Goal: Register for event/course

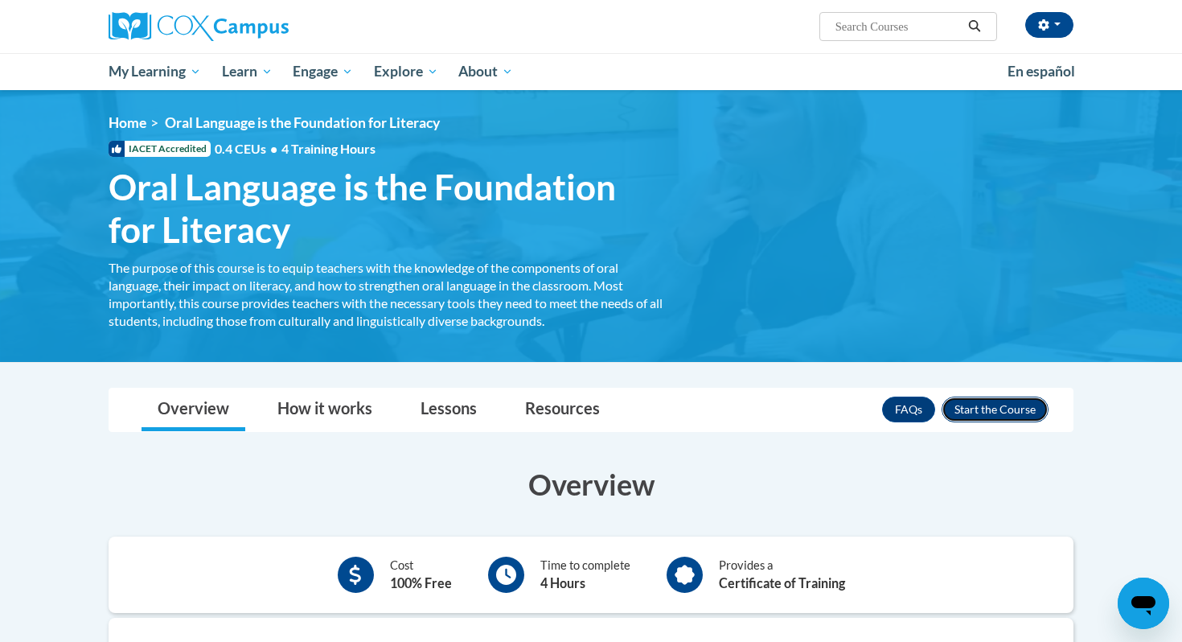
click at [1001, 406] on button "Enroll" at bounding box center [995, 410] width 107 height 26
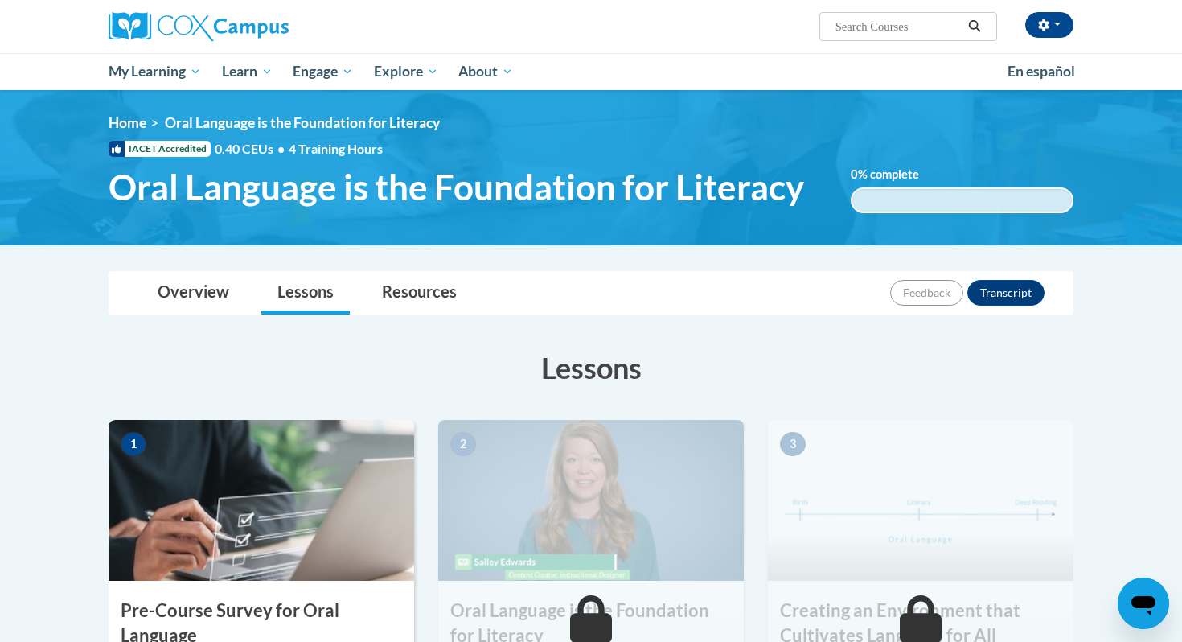
click at [874, 26] on input "Search..." at bounding box center [898, 26] width 129 height 19
type input "reading comprehension"
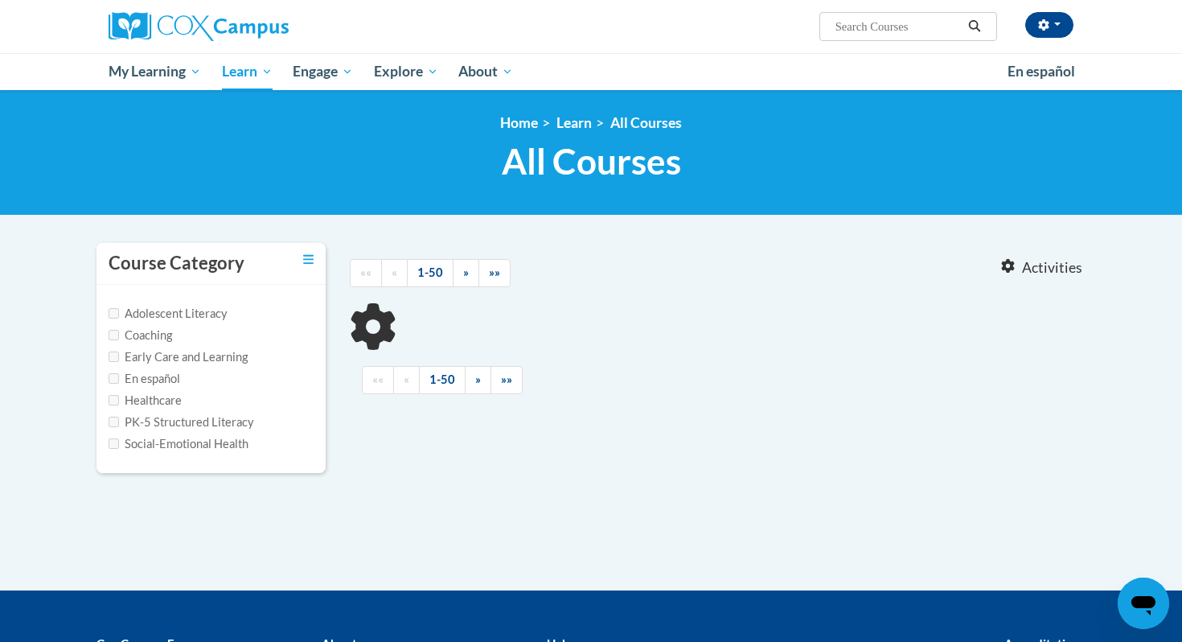
type input "reading comprehension"
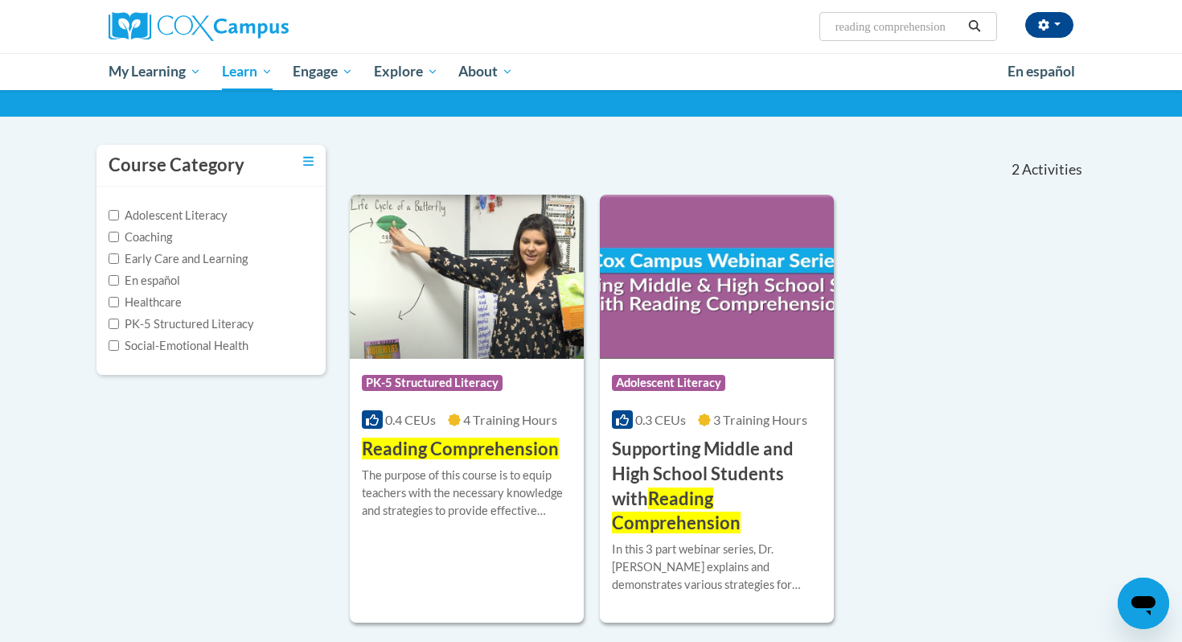
scroll to position [113, 0]
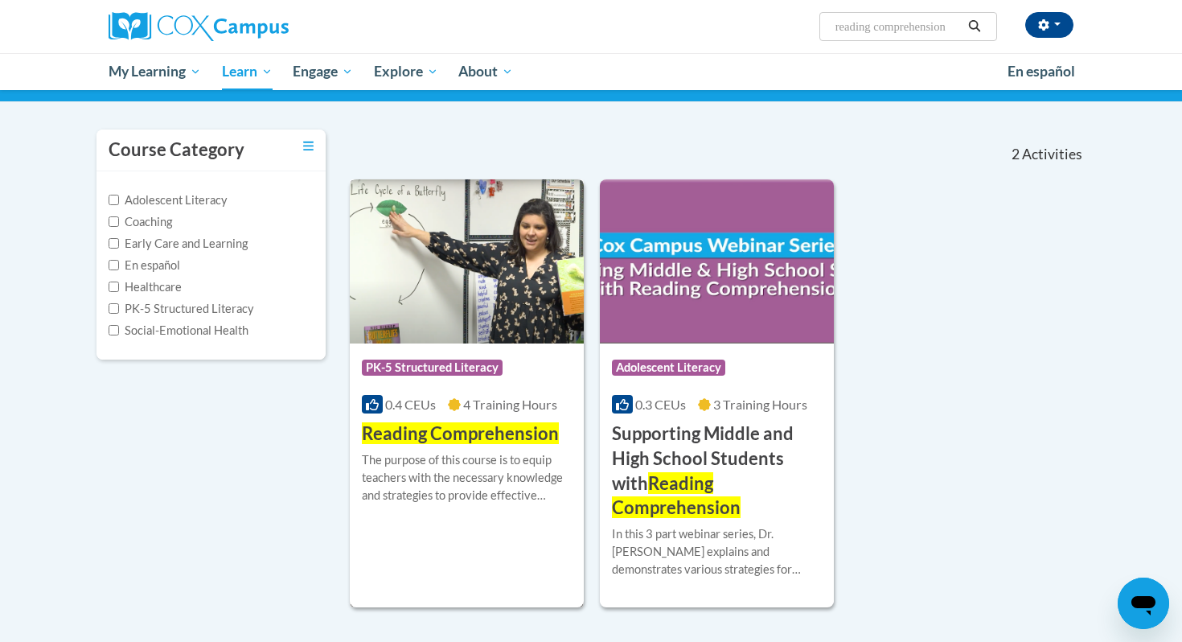
click at [507, 427] on span "Reading Comprehension" at bounding box center [460, 433] width 197 height 22
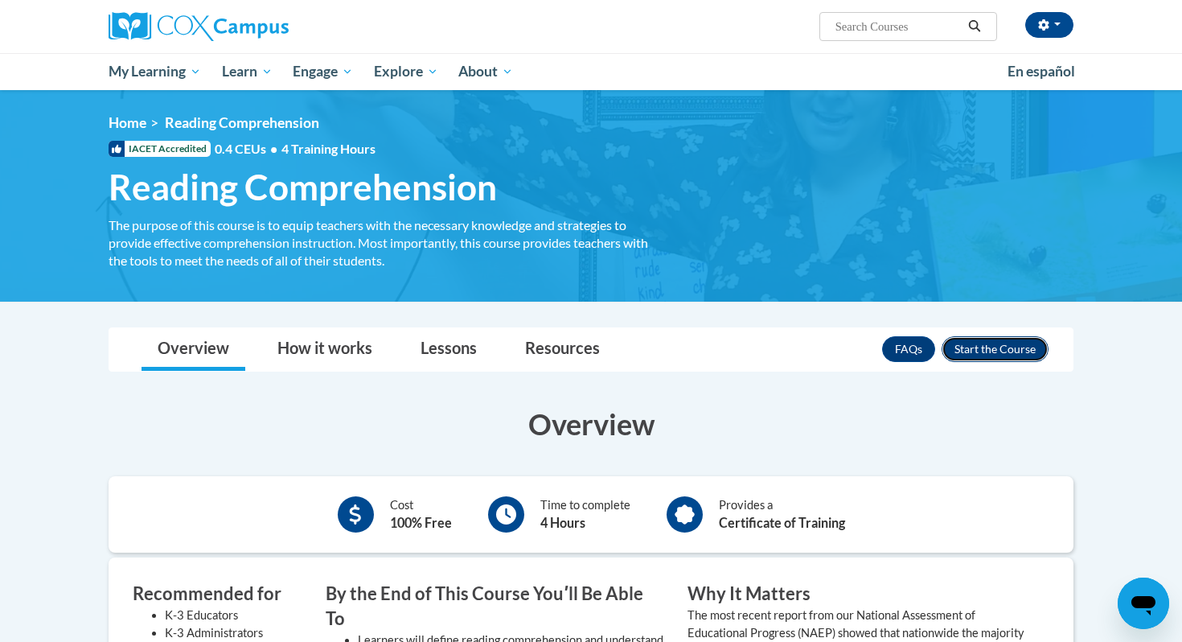
click at [1006, 349] on button "Enroll" at bounding box center [995, 349] width 107 height 26
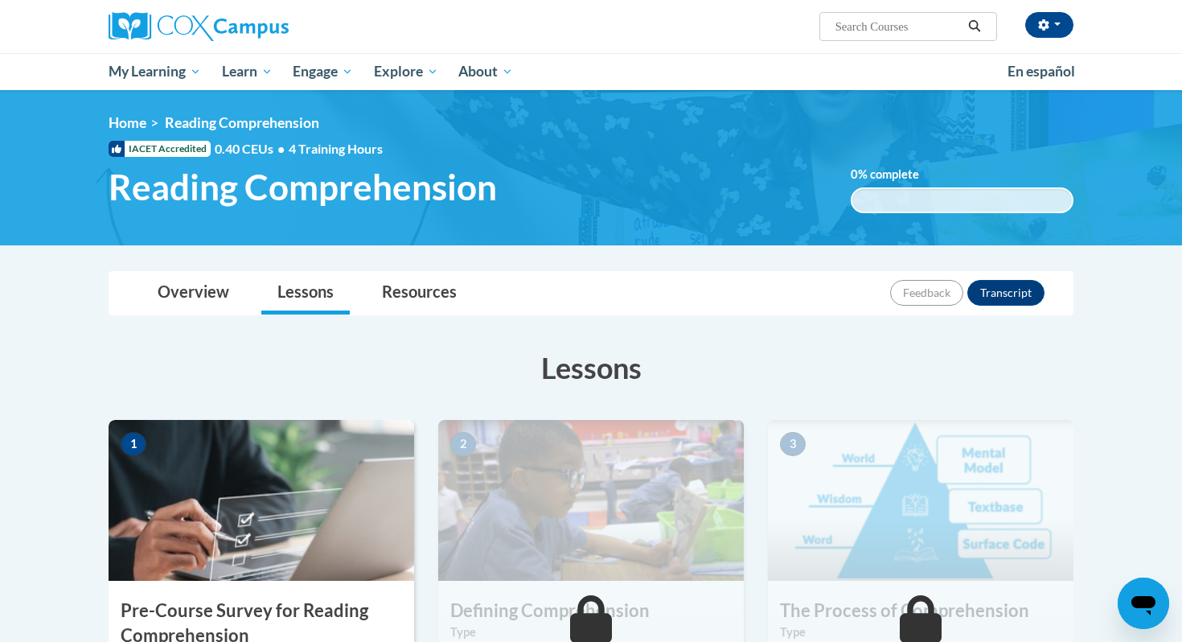
click at [885, 31] on input "Search..." at bounding box center [898, 26] width 129 height 19
type input "data driven instruction"
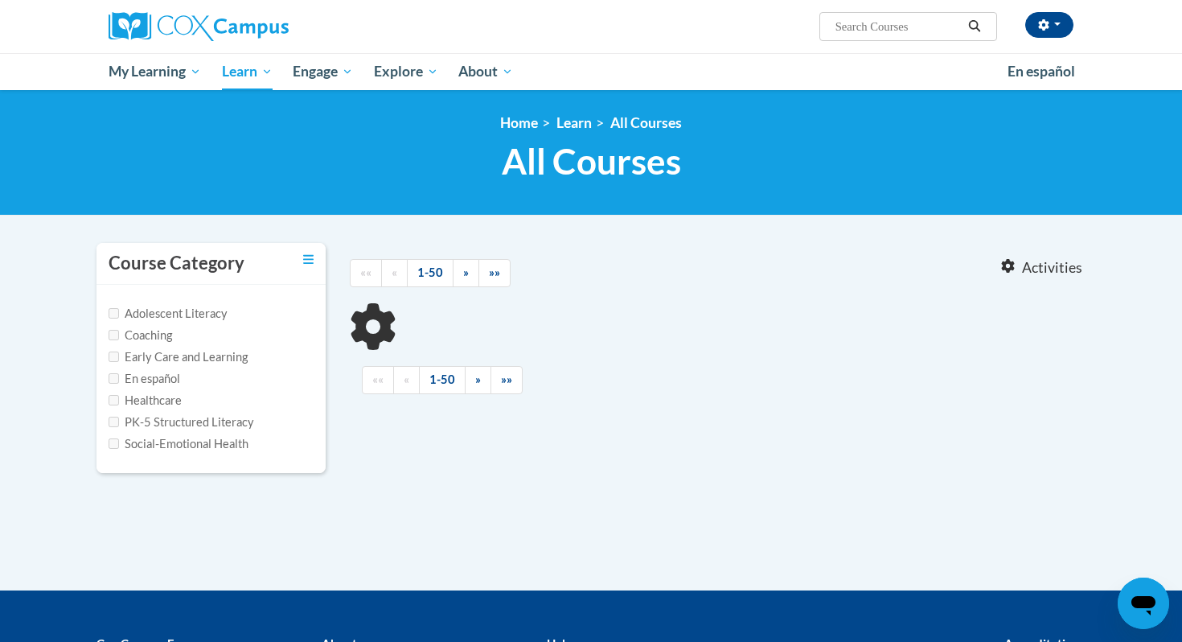
type input "data driven instruction"
click at [903, 19] on input "data driven instruction" at bounding box center [898, 26] width 129 height 19
type input "data"
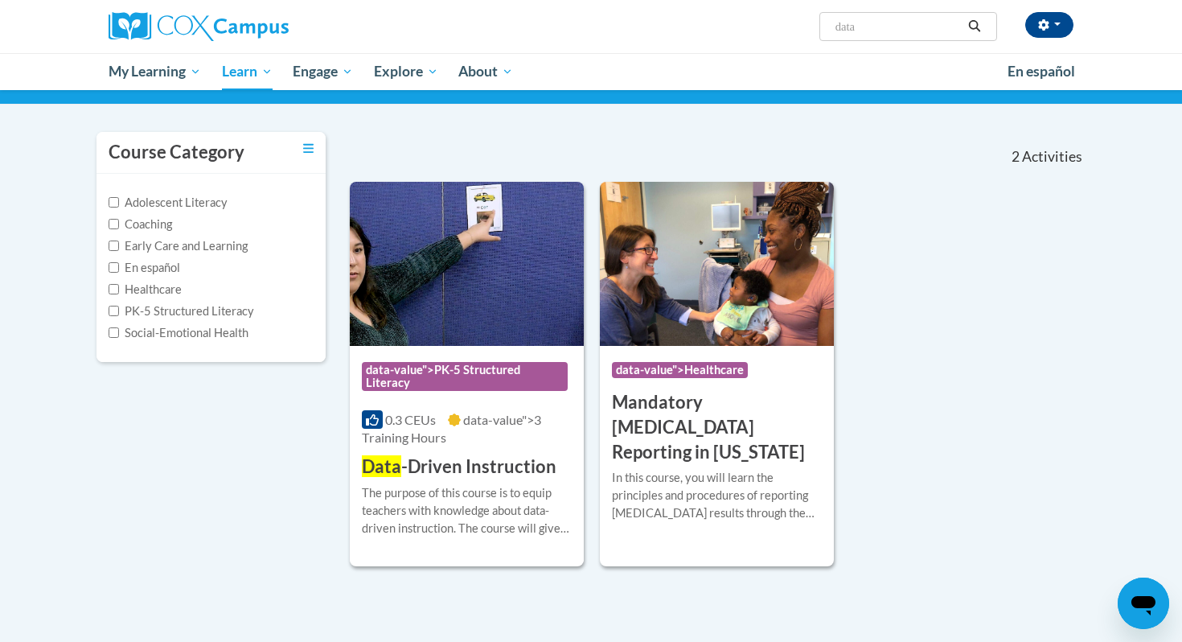
scroll to position [130, 0]
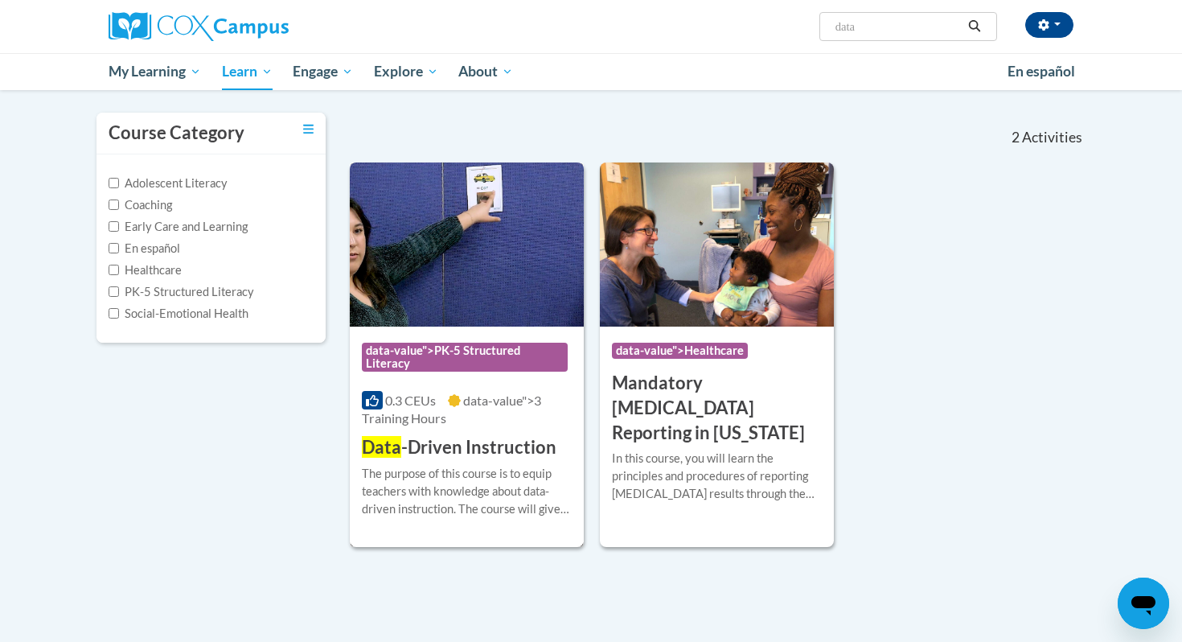
click at [501, 459] on h3 "Data -Driven Instruction" at bounding box center [459, 447] width 195 height 25
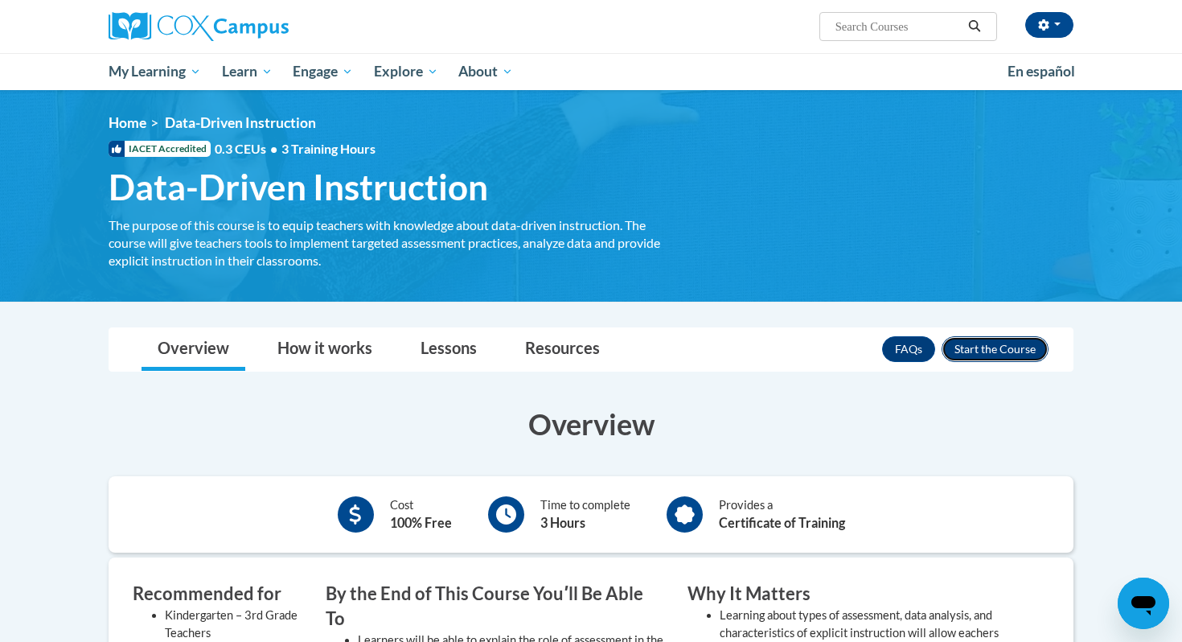
click at [1018, 350] on button "Enroll" at bounding box center [995, 349] width 107 height 26
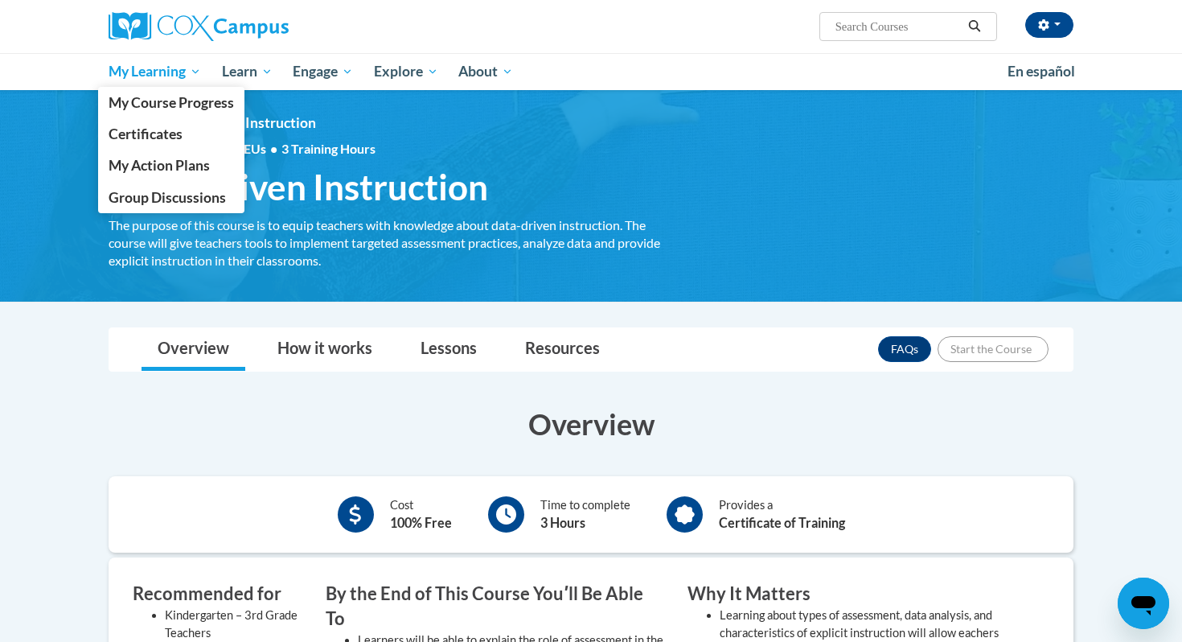
click at [174, 67] on span "My Learning" at bounding box center [155, 71] width 93 height 19
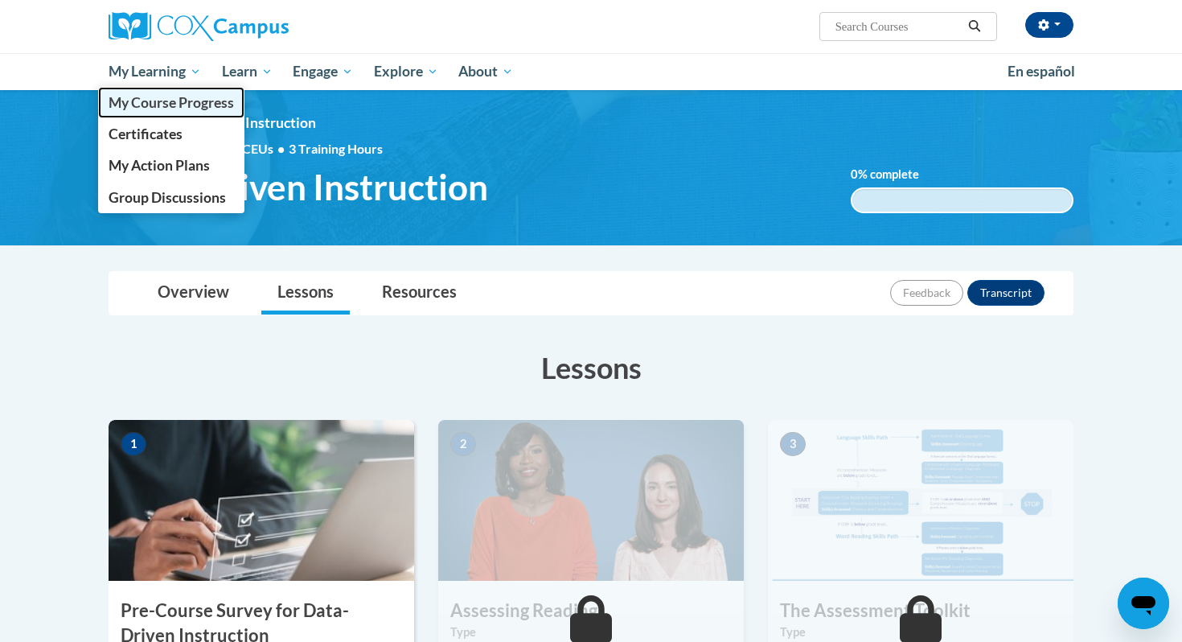
click at [202, 108] on span "My Course Progress" at bounding box center [171, 102] width 125 height 17
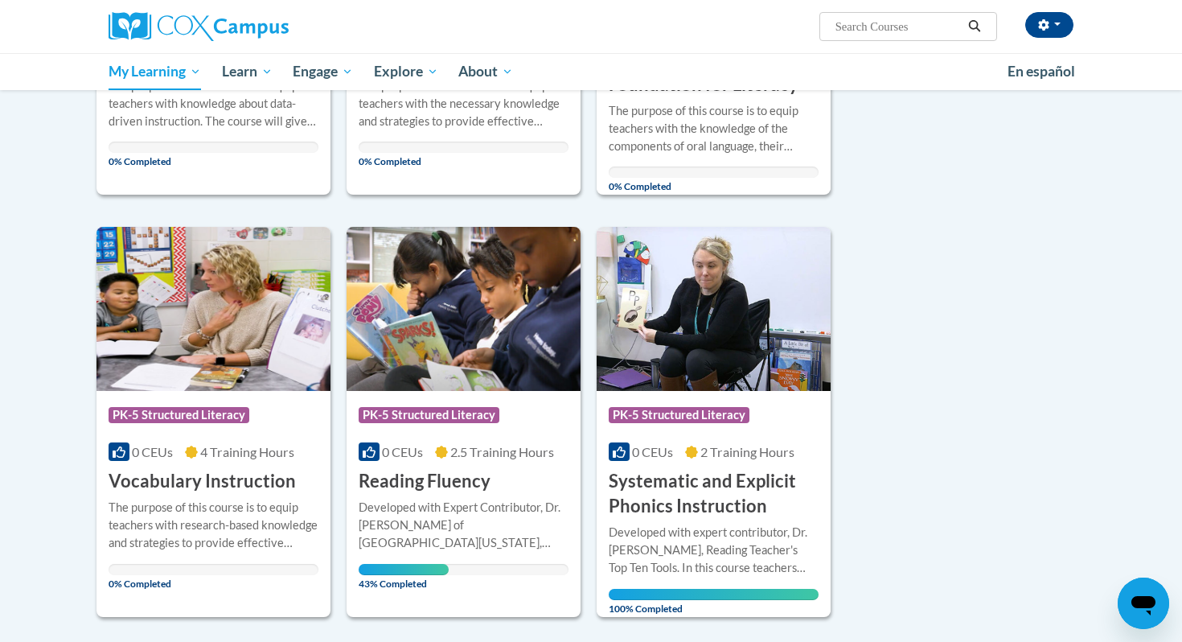
scroll to position [510, 0]
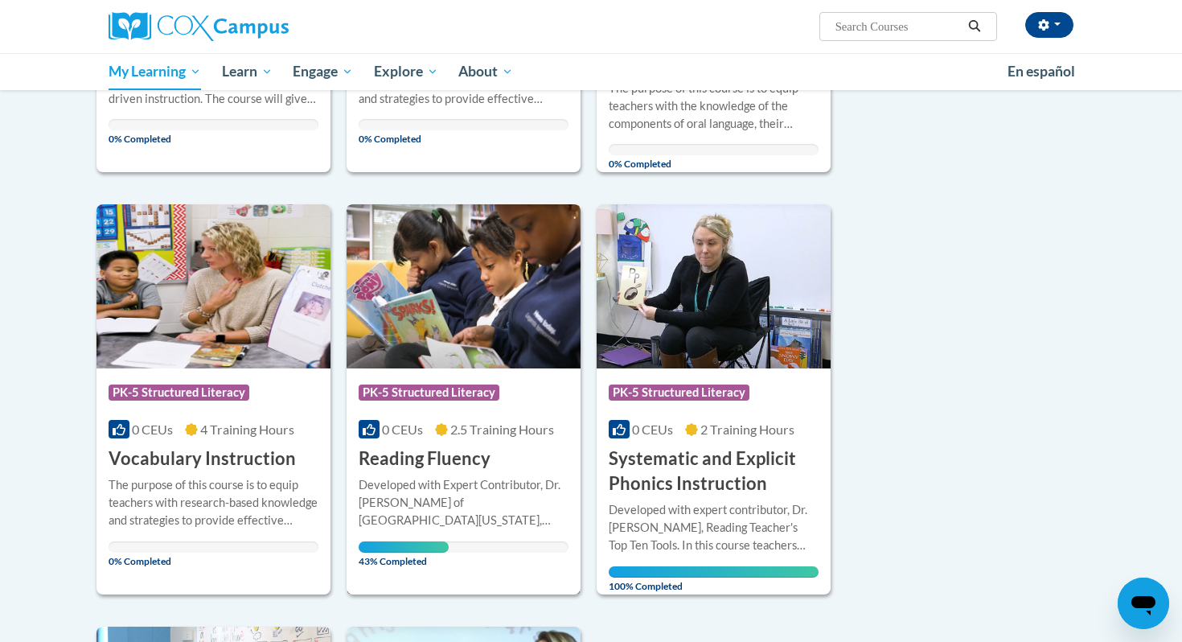
click at [496, 512] on div "Developed with Expert Contributor, [PERSON_NAME] of [GEOGRAPHIC_DATA][US_STATE]…" at bounding box center [464, 502] width 210 height 53
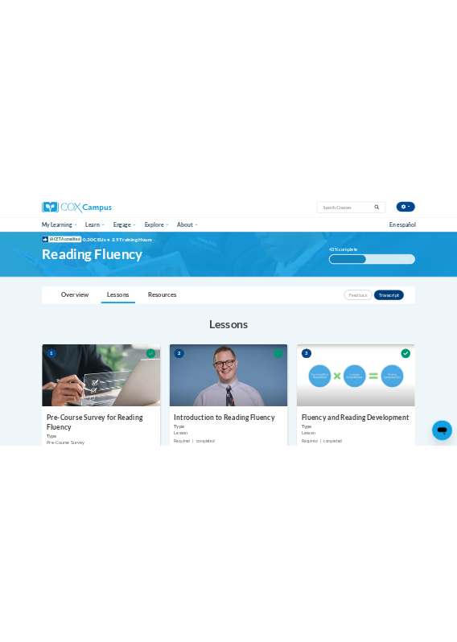
scroll to position [202, 0]
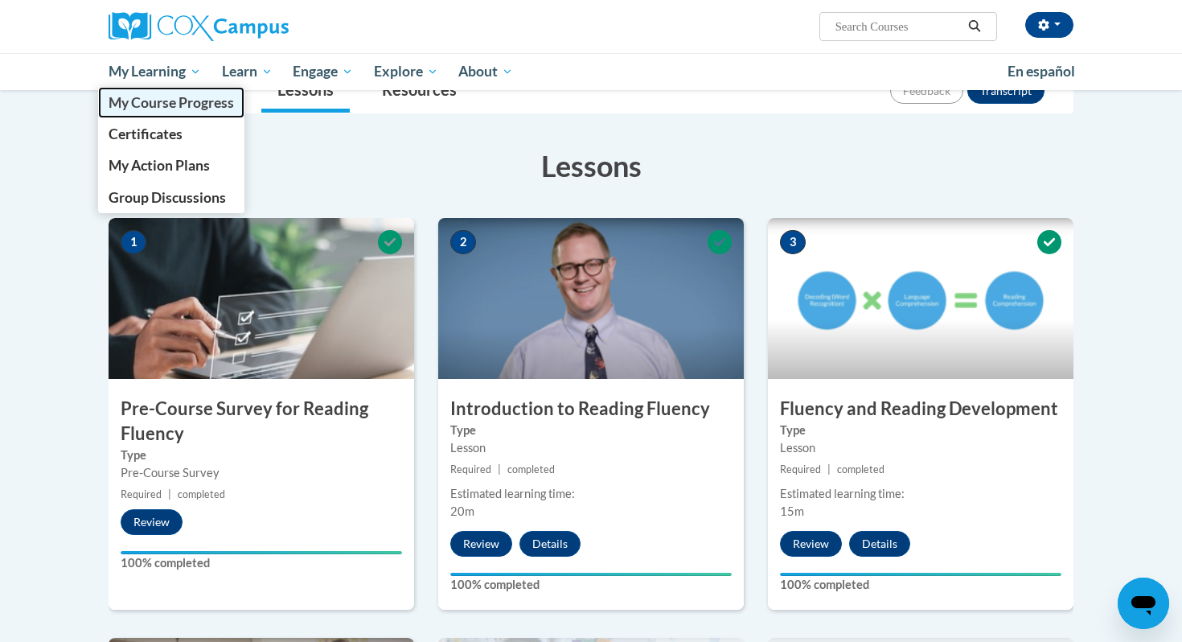
click at [184, 99] on span "My Course Progress" at bounding box center [171, 102] width 125 height 17
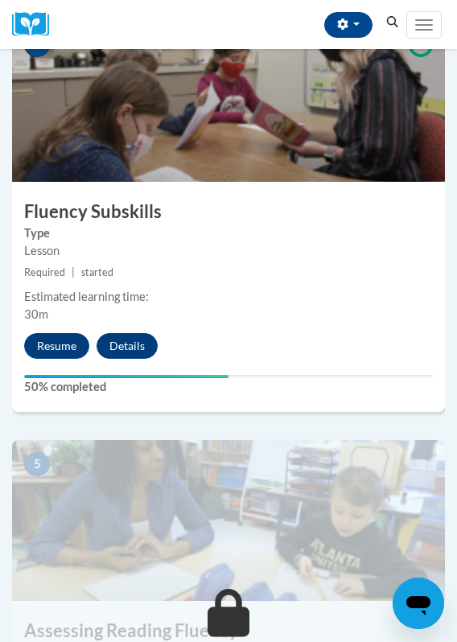
scroll to position [1596, 0]
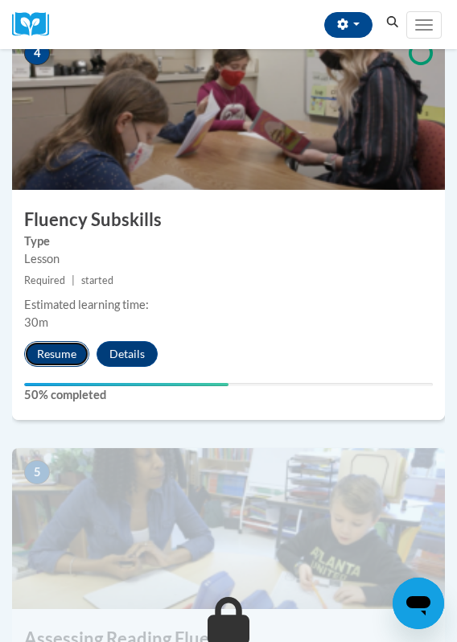
click at [61, 354] on button "Resume" at bounding box center [56, 354] width 65 height 26
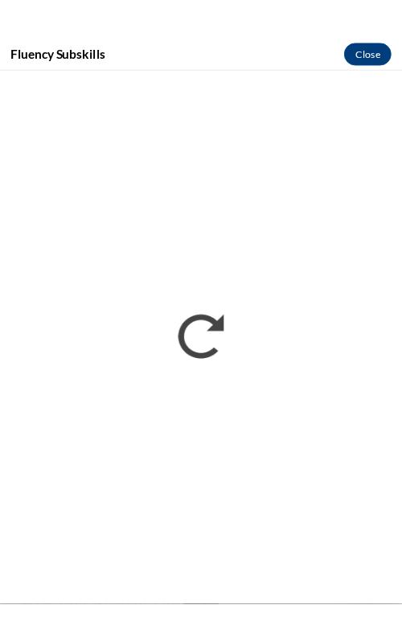
scroll to position [0, 0]
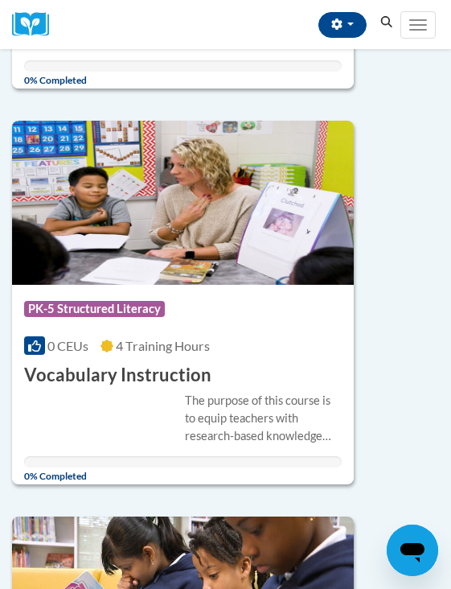
scroll to position [1329, 0]
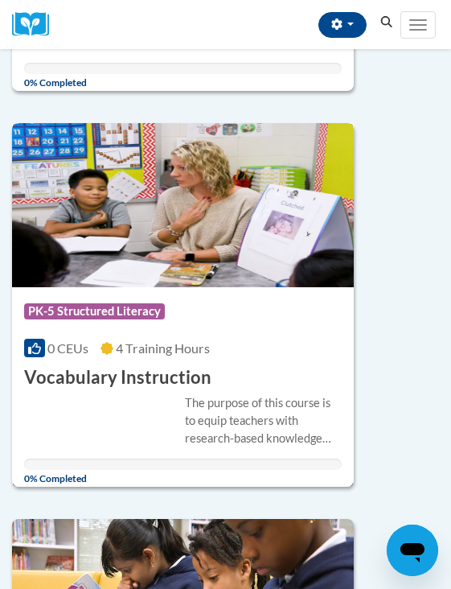
click at [214, 354] on div "0 CEUs 4 Training Hours" at bounding box center [183, 348] width 318 height 18
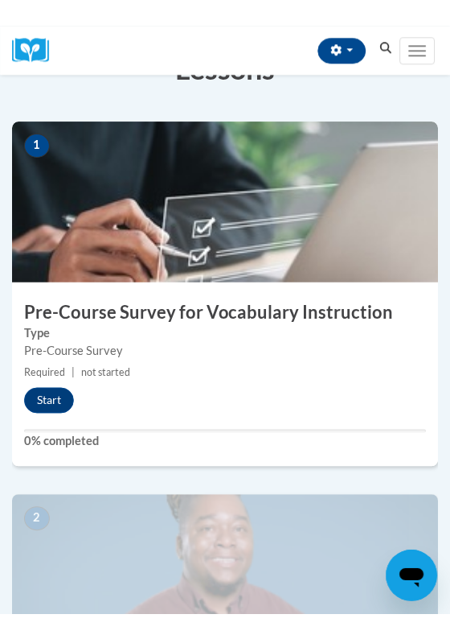
scroll to position [319, 0]
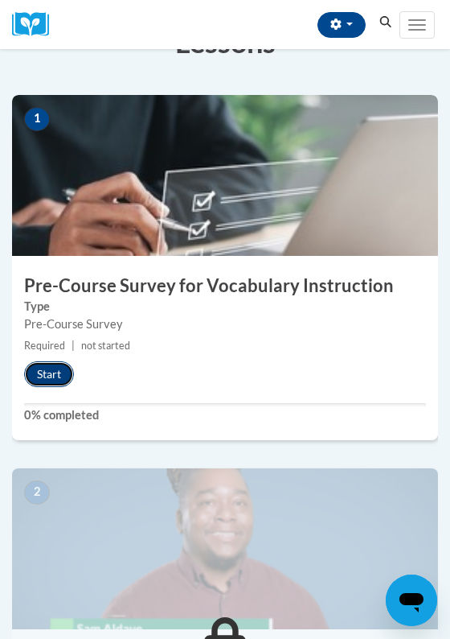
click at [59, 376] on button "Start" at bounding box center [49, 374] width 50 height 26
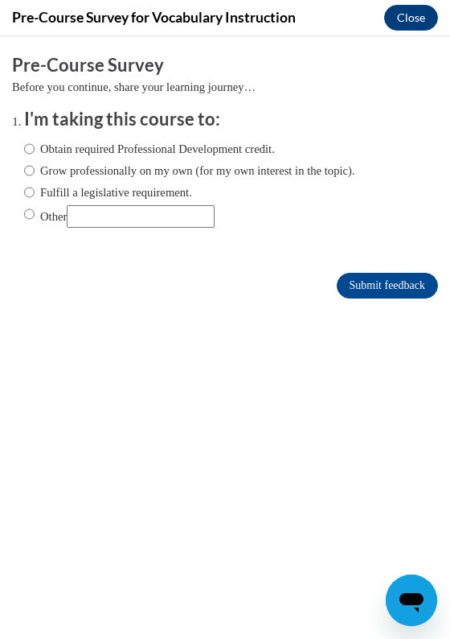
scroll to position [0, 0]
click at [26, 148] on input "Obtain required Professional Development credit." at bounding box center [29, 149] width 10 height 18
radio input "true"
click at [373, 284] on input "Submit feedback" at bounding box center [387, 286] width 101 height 26
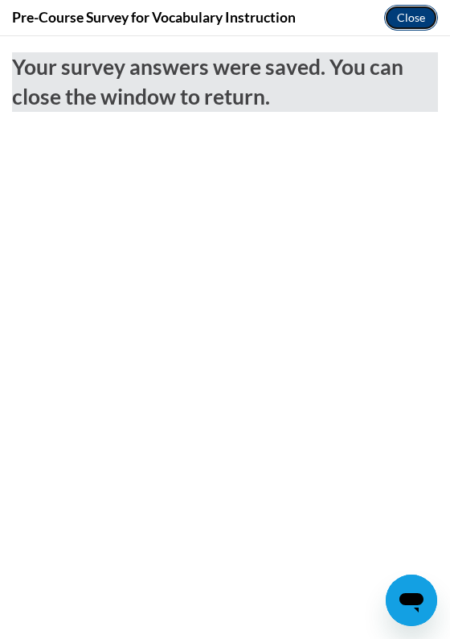
drag, startPoint x: 420, startPoint y: 19, endPoint x: 415, endPoint y: 43, distance: 23.8
click at [420, 19] on button "Close" at bounding box center [412, 18] width 54 height 26
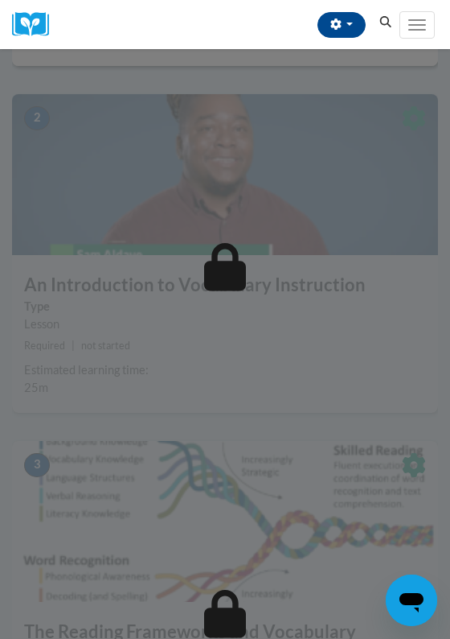
scroll to position [704, 0]
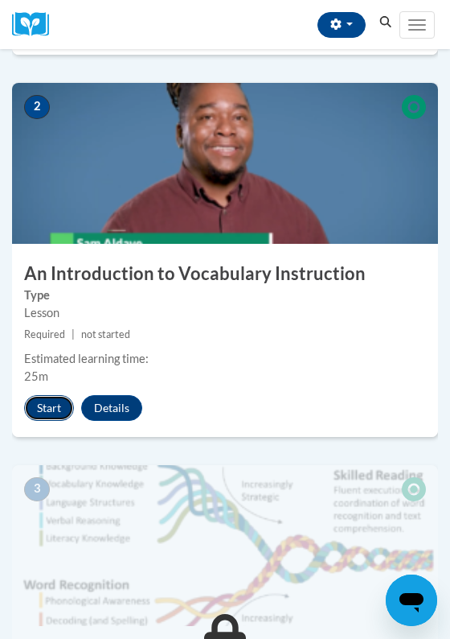
click at [54, 409] on button "Start" at bounding box center [49, 408] width 50 height 26
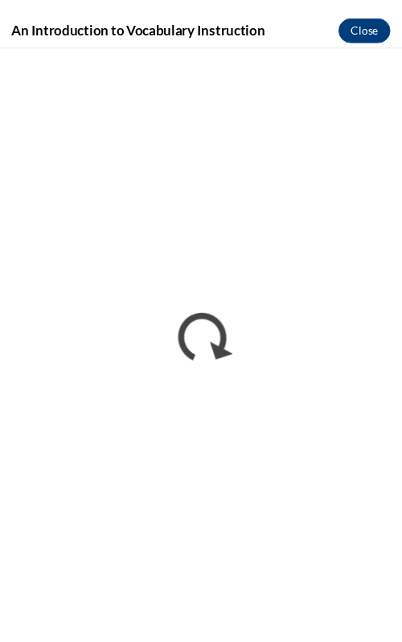
scroll to position [729, 0]
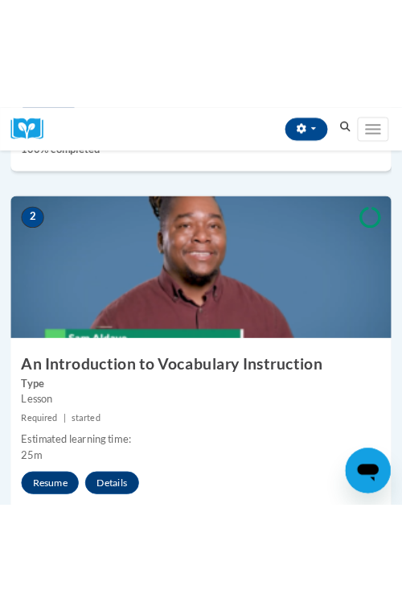
scroll to position [711, 0]
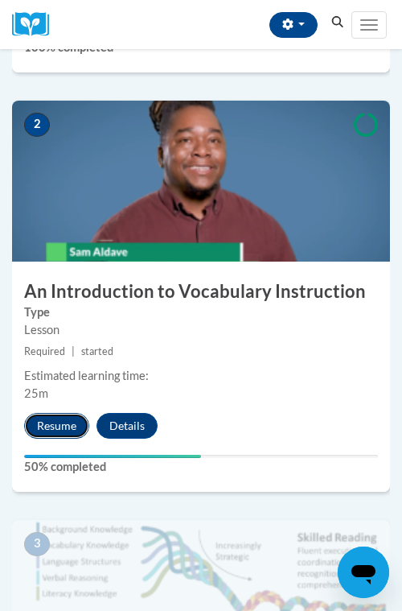
click at [54, 420] on button "Resume" at bounding box center [56, 426] width 65 height 26
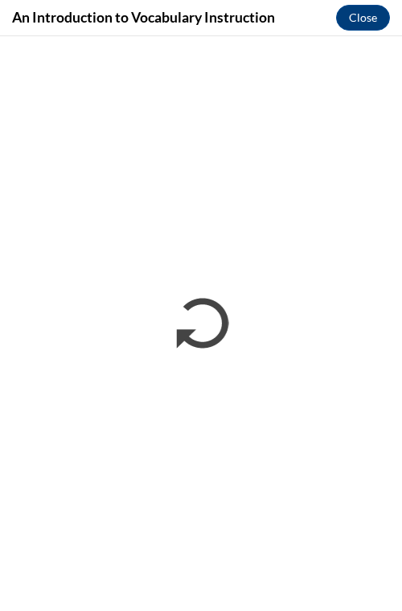
scroll to position [0, 0]
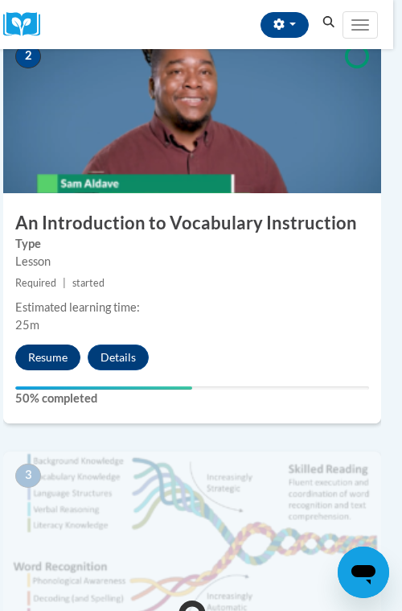
scroll to position [770, 9]
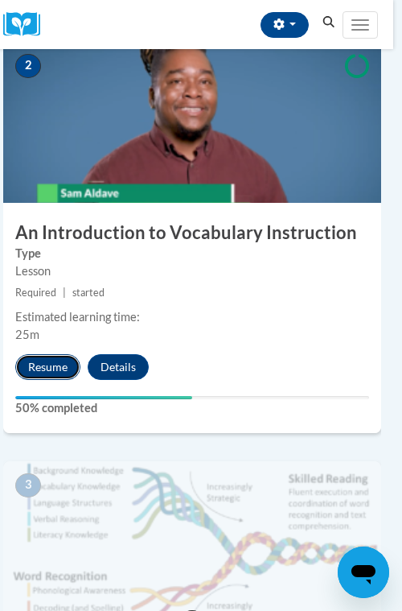
click at [56, 365] on button "Resume" at bounding box center [47, 367] width 65 height 26
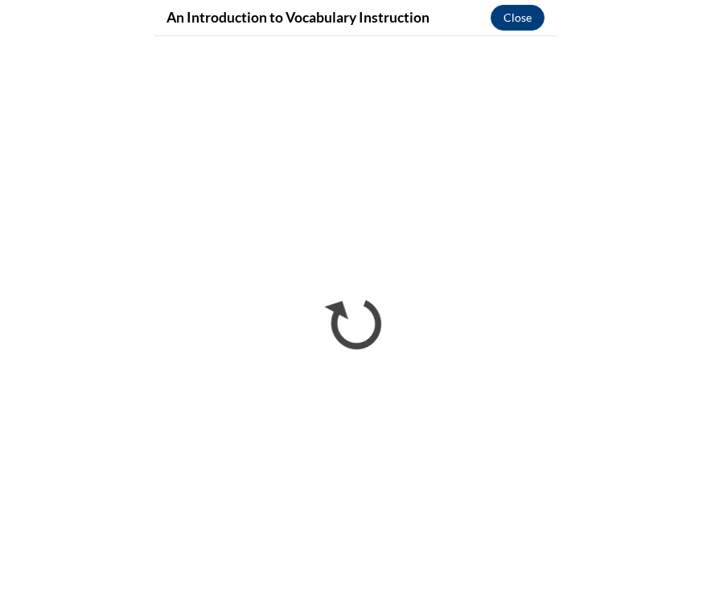
scroll to position [770, 0]
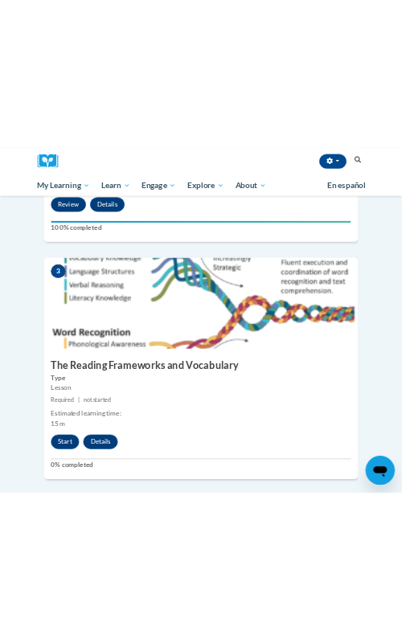
scroll to position [1118, 0]
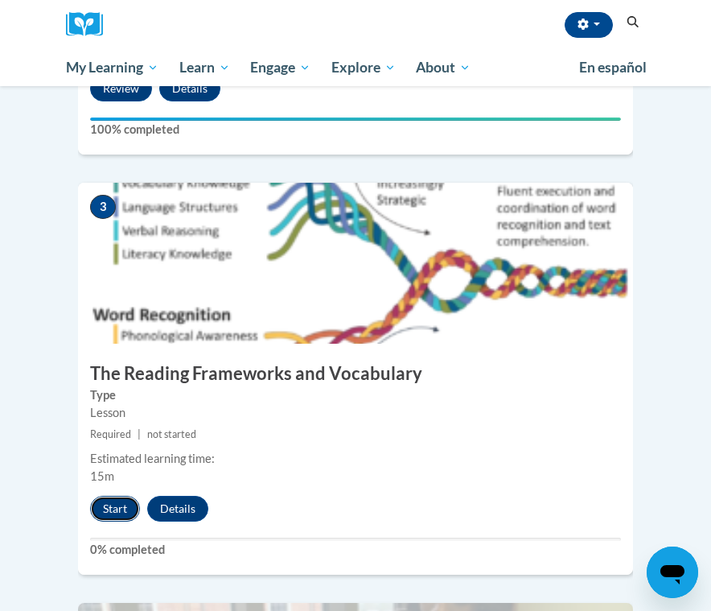
click at [105, 496] on button "Start" at bounding box center [115, 509] width 50 height 26
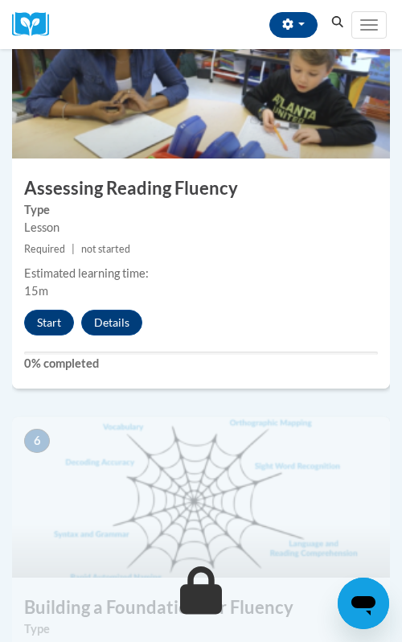
scroll to position [2047, 0]
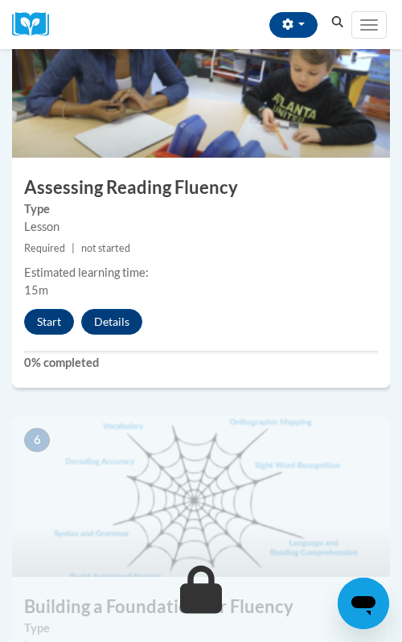
click at [23, 327] on div "Start Details Feedback" at bounding box center [87, 322] width 150 height 26
click at [41, 326] on button "Start" at bounding box center [49, 322] width 50 height 26
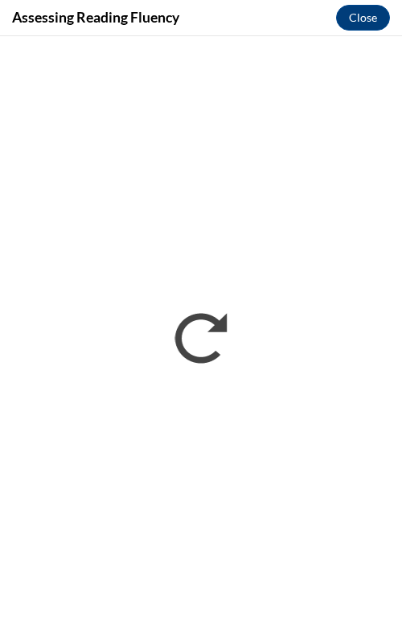
scroll to position [0, 0]
click at [108, 19] on h4 "Assessing Reading Fluency" at bounding box center [95, 17] width 167 height 20
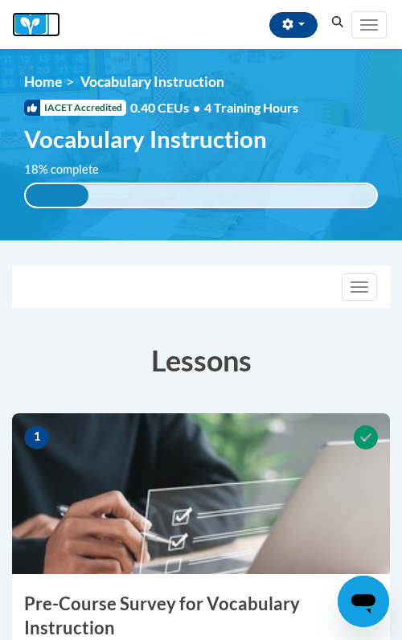
click at [43, 33] on img at bounding box center [36, 24] width 48 height 25
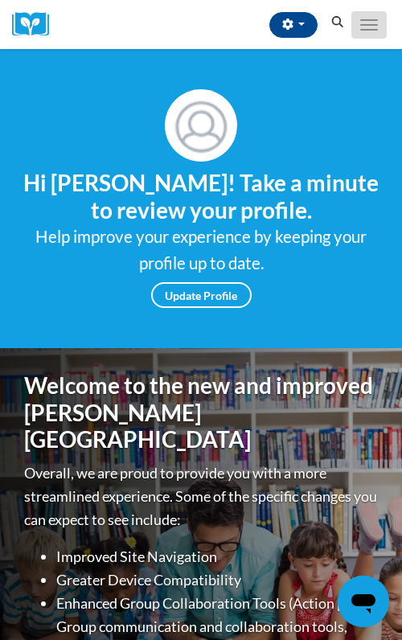
click at [371, 23] on button "Toggle navigation" at bounding box center [369, 24] width 35 height 27
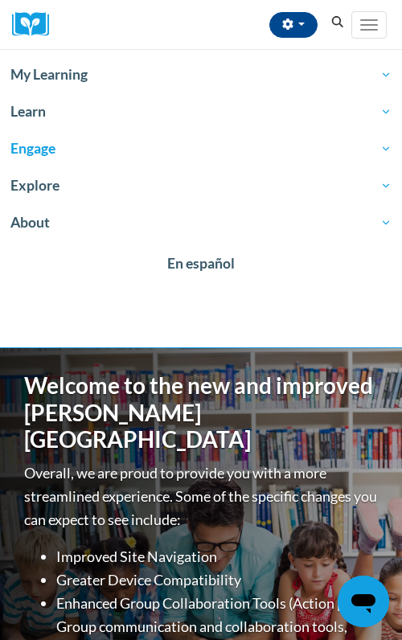
click at [176, 134] on link "Engage" at bounding box center [201, 148] width 402 height 37
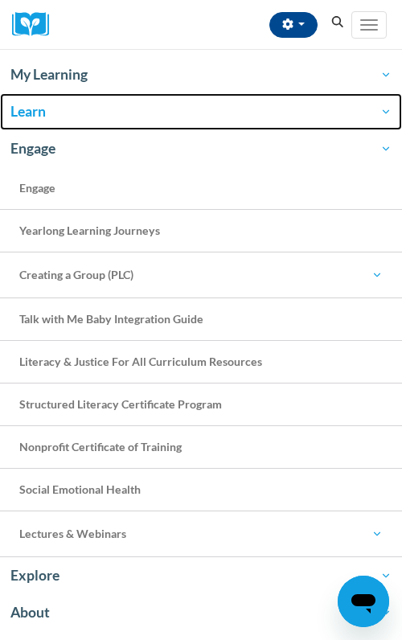
click at [179, 122] on link "Learn" at bounding box center [201, 111] width 402 height 37
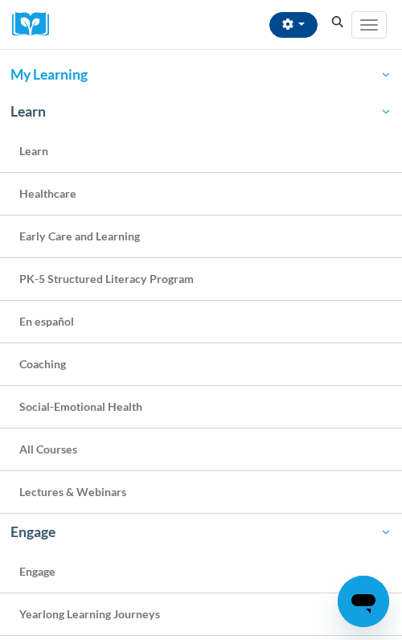
click at [188, 87] on link "My Learning" at bounding box center [201, 74] width 402 height 37
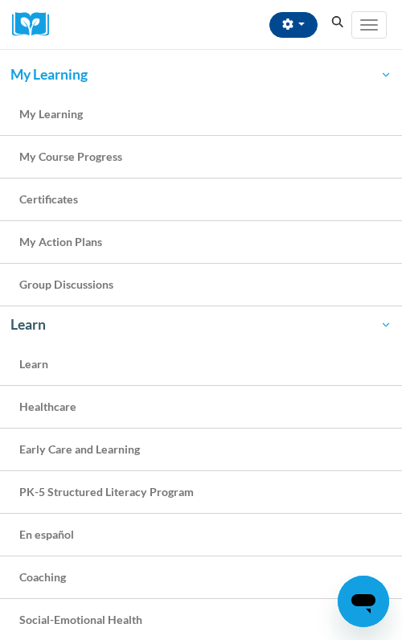
click at [188, 87] on link "My Learning" at bounding box center [201, 74] width 402 height 37
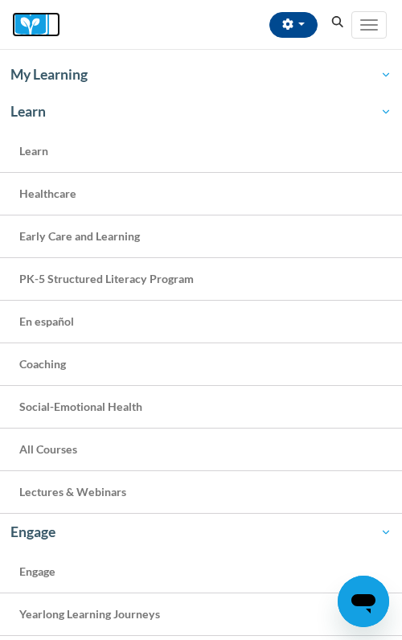
click at [39, 29] on img at bounding box center [36, 24] width 48 height 25
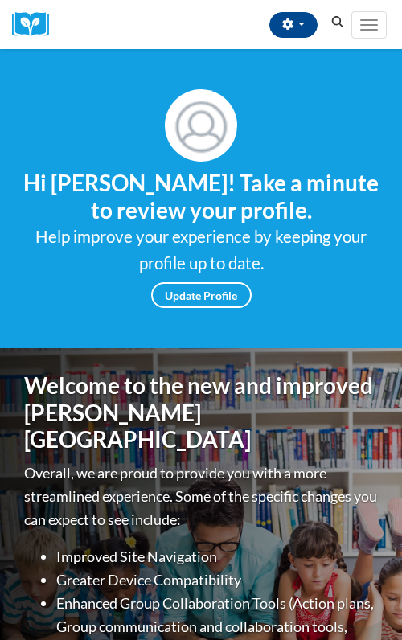
click at [185, 462] on p "Overall, we are proud to provide you with a more streamlined experience. Some o…" at bounding box center [201, 496] width 354 height 69
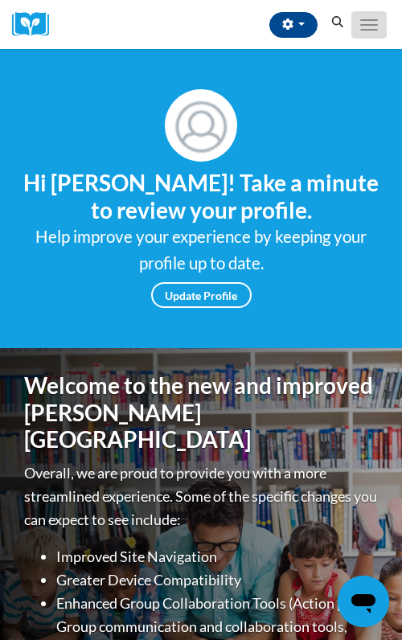
click at [376, 27] on button "Toggle navigation" at bounding box center [369, 24] width 35 height 27
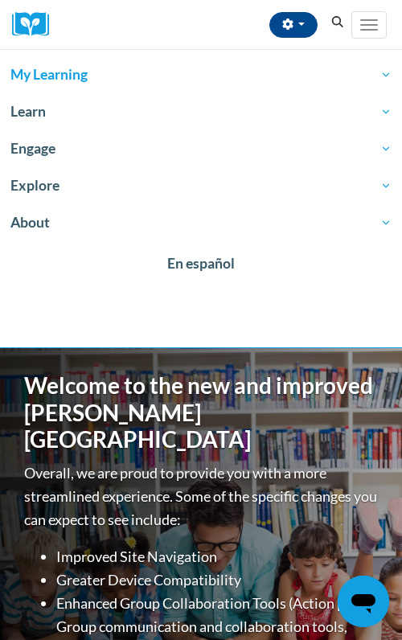
click at [165, 84] on span "My Learning" at bounding box center [200, 74] width 381 height 19
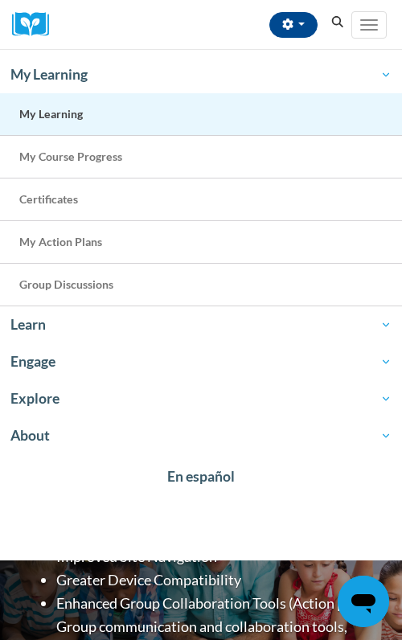
click at [120, 113] on link "My Learning" at bounding box center [201, 114] width 402 height 43
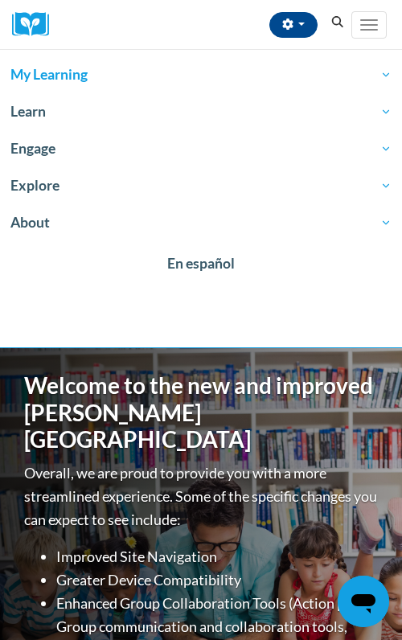
click at [125, 73] on span "My Learning" at bounding box center [200, 74] width 381 height 19
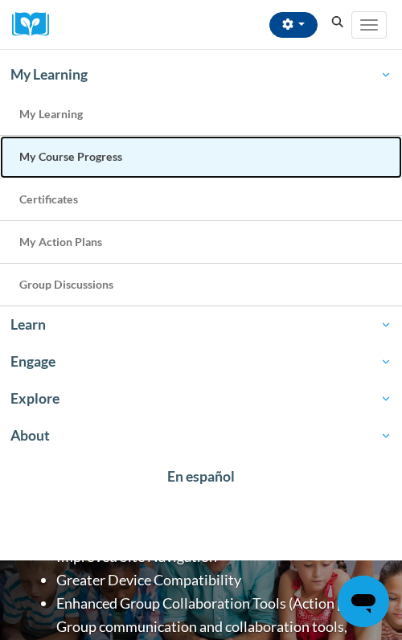
click at [106, 157] on span "My Course Progress" at bounding box center [70, 157] width 103 height 14
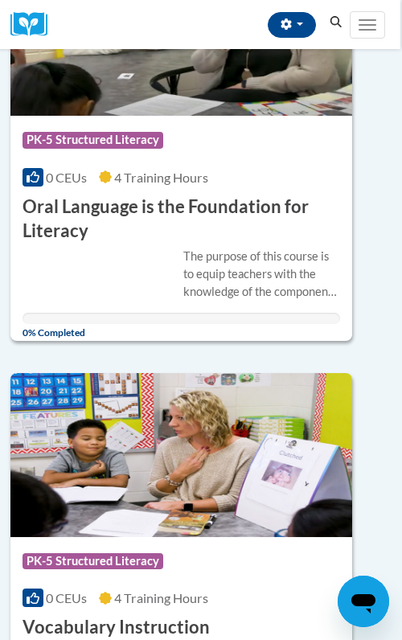
scroll to position [1044, 2]
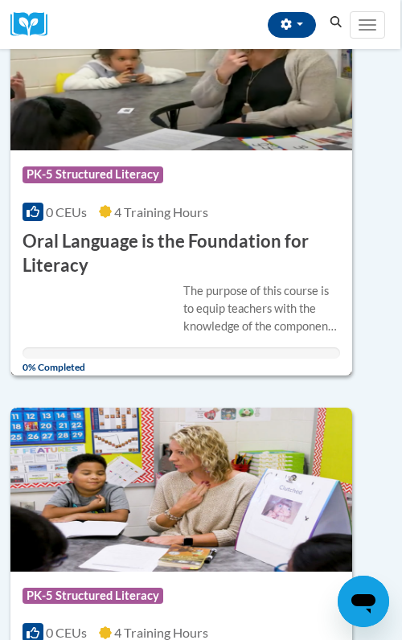
click at [141, 223] on div "Course Category: PK-5 Structured Literacy 0 CEUs 4 Training Hours COURSE Oral L…" at bounding box center [181, 214] width 342 height 128
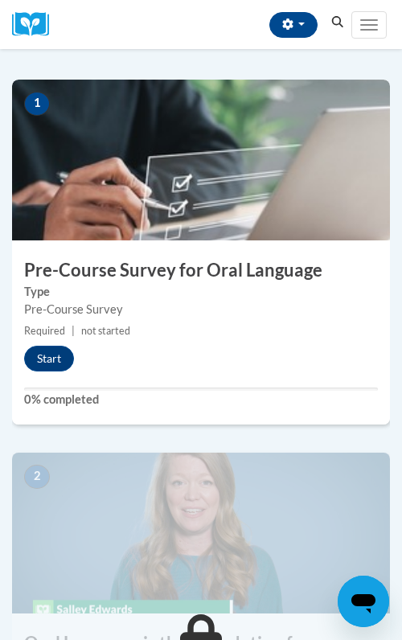
scroll to position [363, 0]
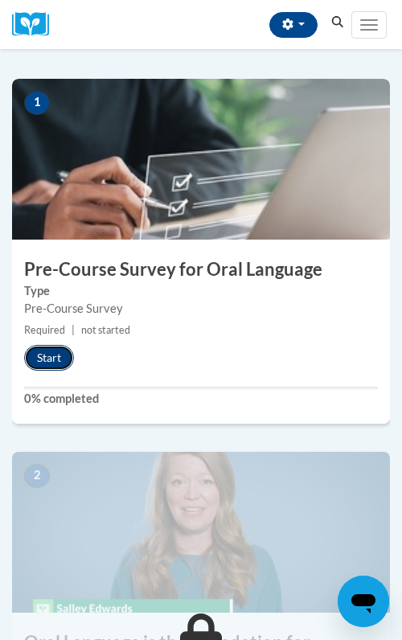
click at [56, 356] on button "Start" at bounding box center [49, 358] width 50 height 26
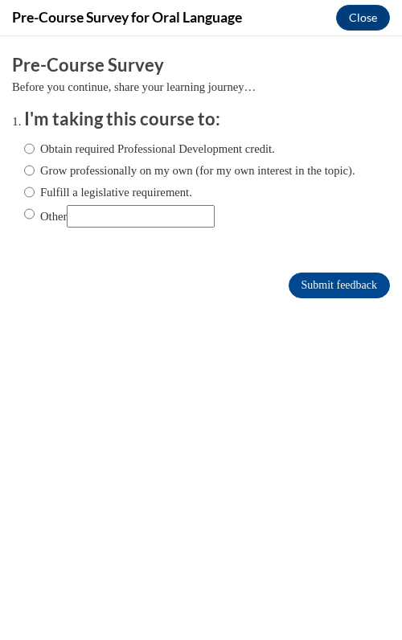
scroll to position [0, 0]
click at [74, 201] on label "Fulfill a legislative requirement." at bounding box center [108, 192] width 168 height 18
click at [35, 201] on input "Fulfill a legislative requirement." at bounding box center [29, 192] width 10 height 18
radio input "true"
click at [372, 298] on input "Submit feedback" at bounding box center [339, 286] width 101 height 26
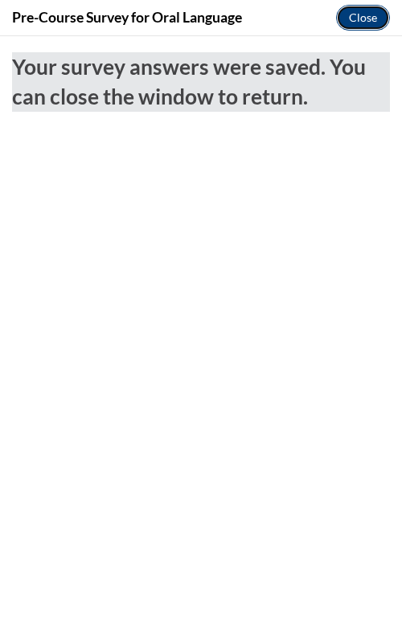
click at [367, 25] on button "Close" at bounding box center [363, 18] width 54 height 26
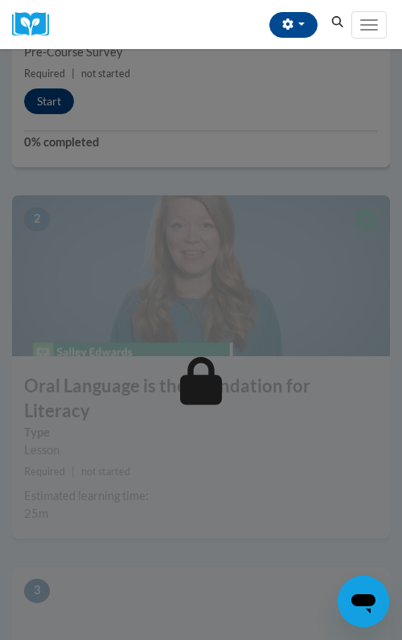
scroll to position [628, 0]
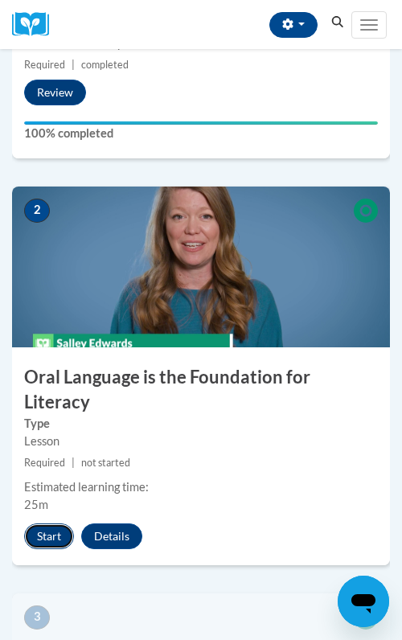
click at [42, 524] on button "Start" at bounding box center [49, 537] width 50 height 26
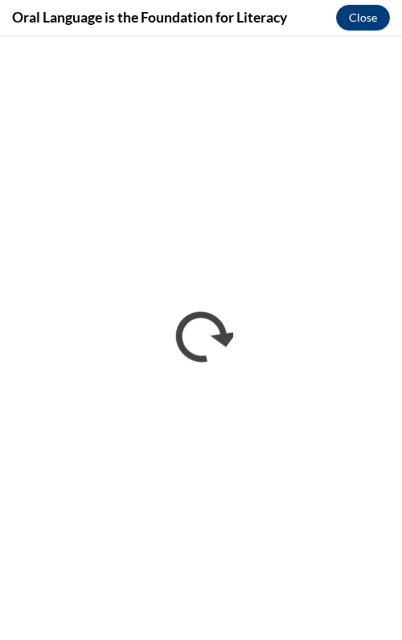
scroll to position [0, 0]
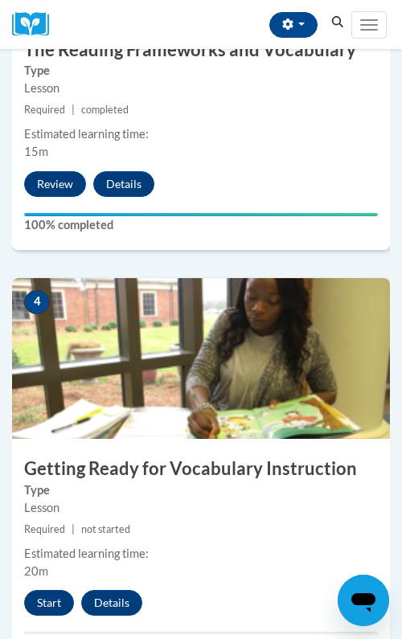
scroll to position [1552, 0]
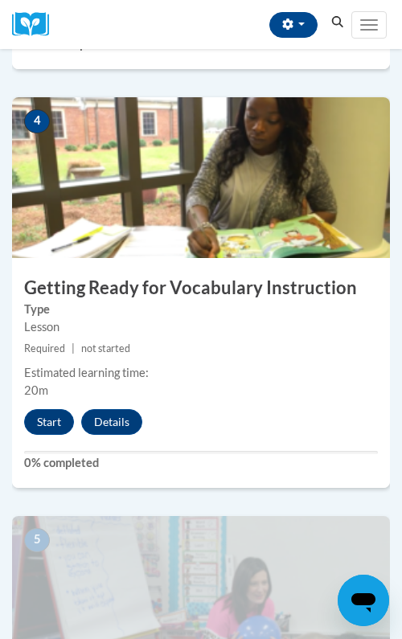
click at [35, 436] on div "4 Getting Ready for Vocabulary Instruction Type Lesson Required | not started E…" at bounding box center [201, 292] width 378 height 391
click at [47, 416] on button "Start" at bounding box center [49, 422] width 50 height 26
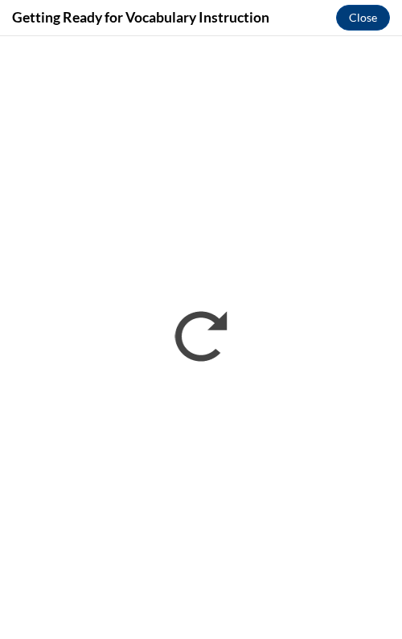
scroll to position [0, 0]
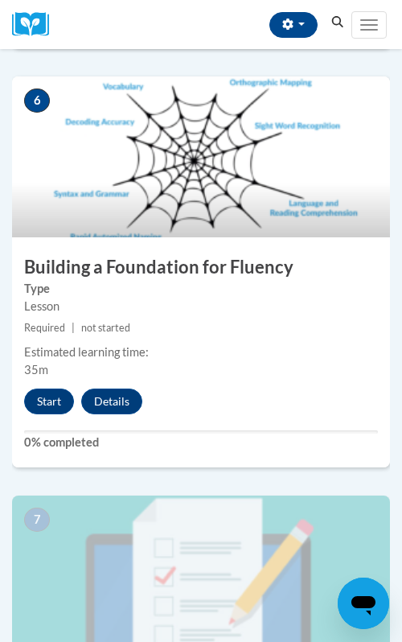
scroll to position [2387, 0]
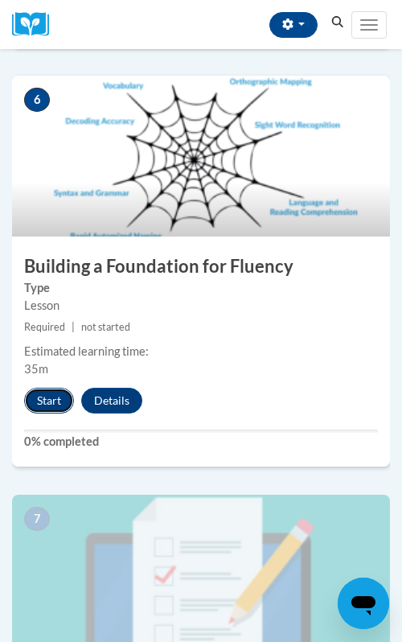
click at [50, 408] on button "Start" at bounding box center [49, 401] width 50 height 26
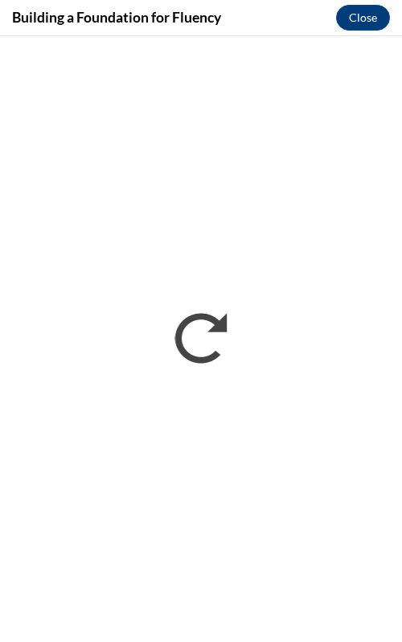
scroll to position [0, 0]
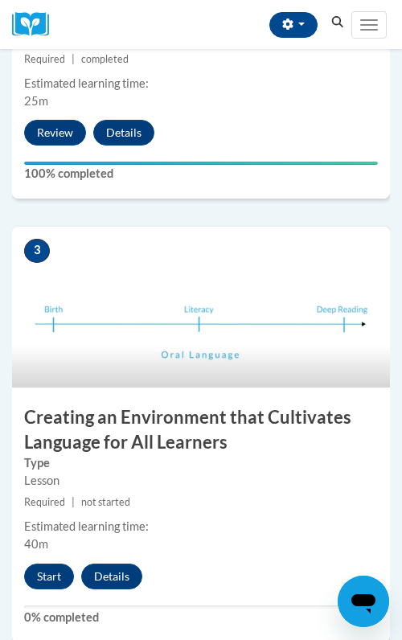
scroll to position [1063, 0]
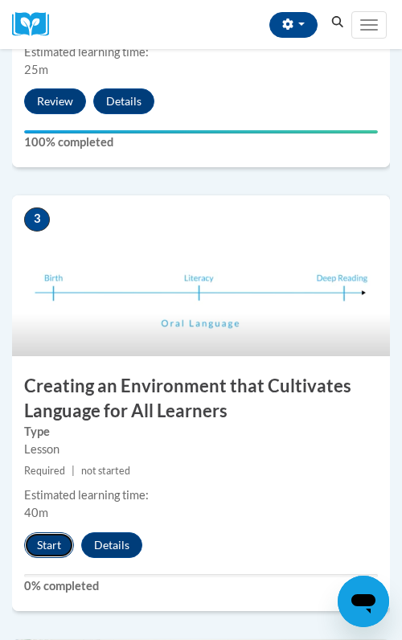
click at [43, 533] on button "Start" at bounding box center [49, 546] width 50 height 26
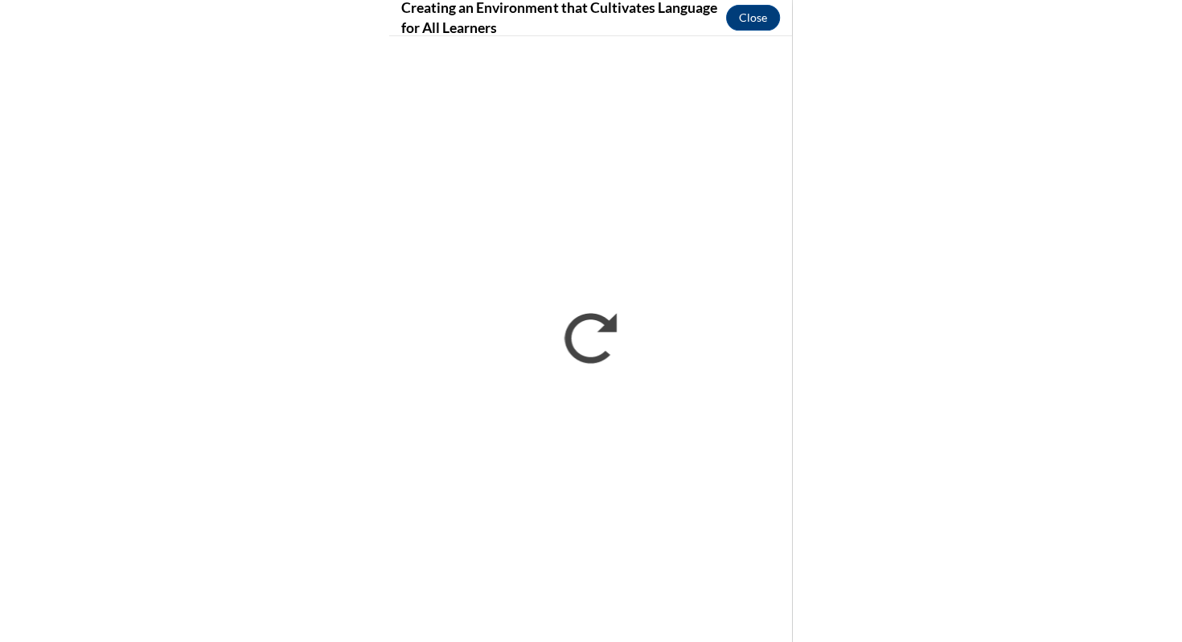
scroll to position [0, 0]
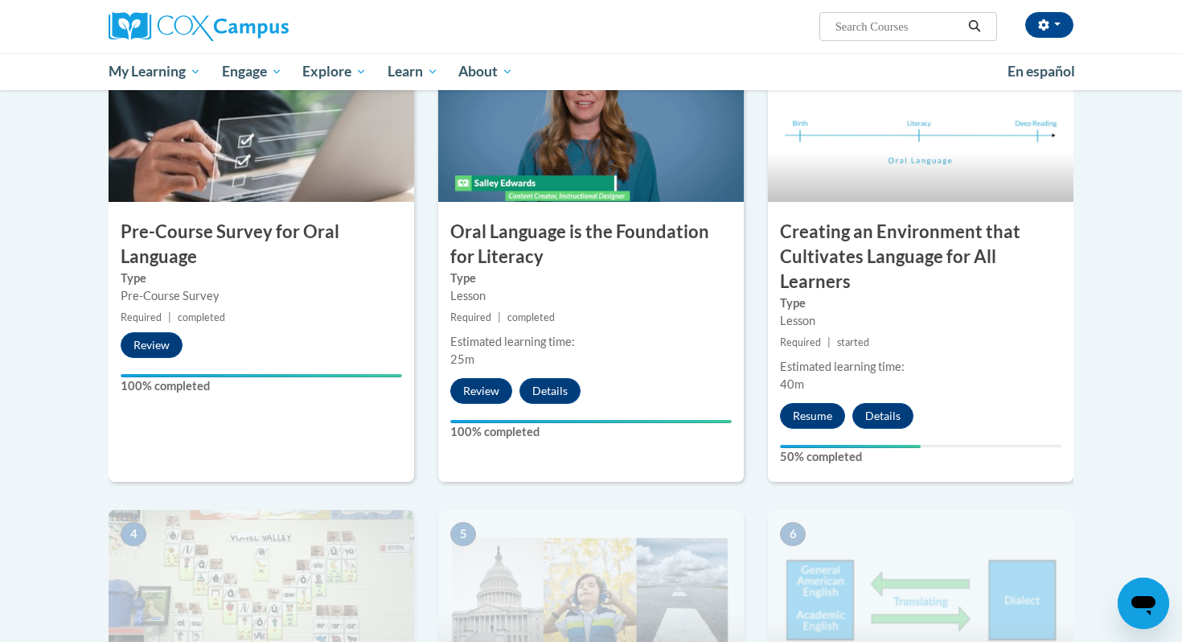
scroll to position [367, 0]
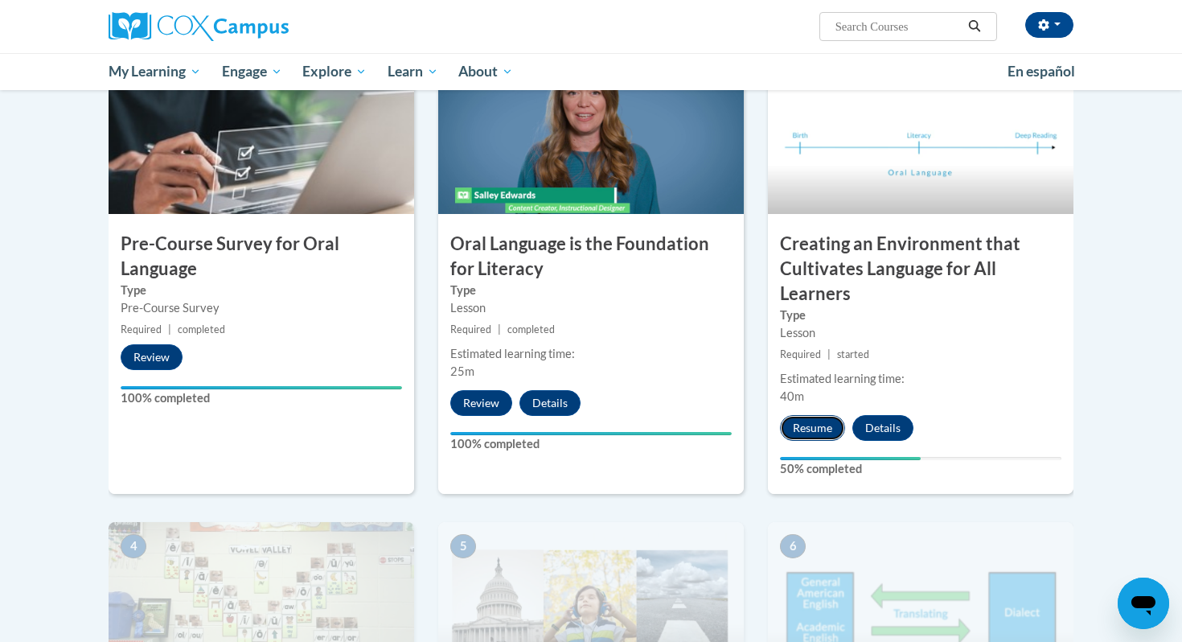
click at [806, 430] on button "Resume" at bounding box center [812, 428] width 65 height 26
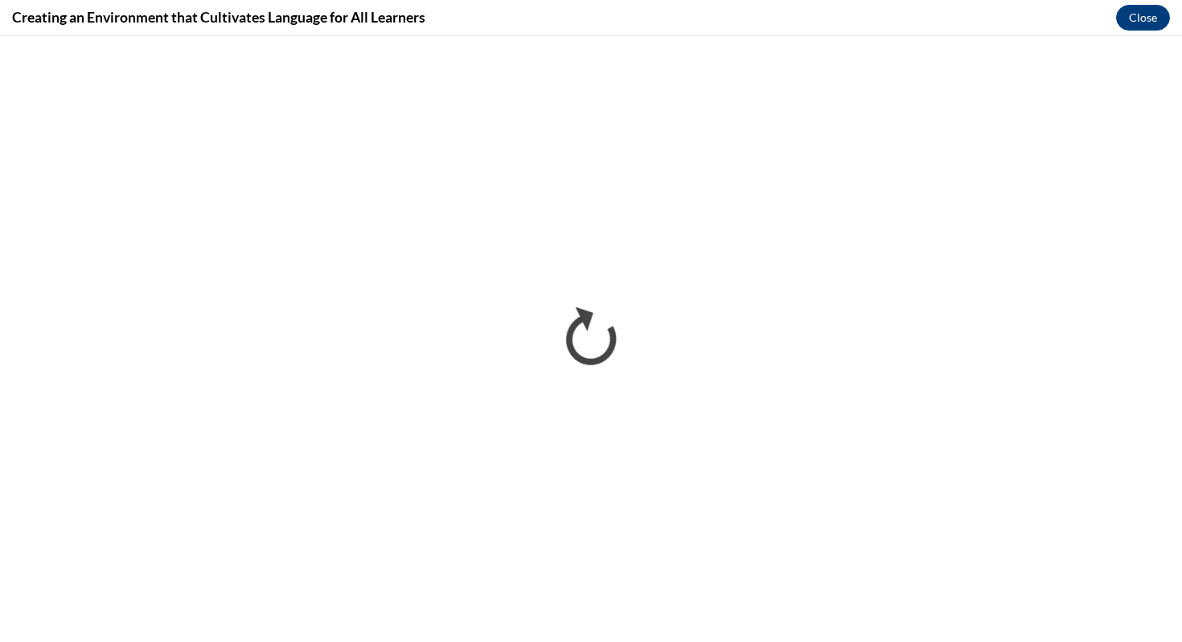
scroll to position [0, 0]
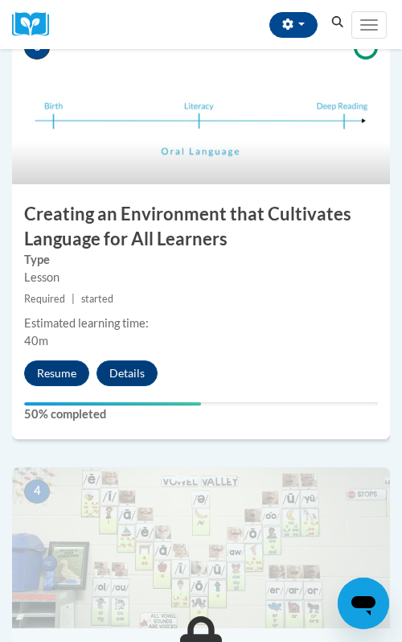
scroll to position [1223, 0]
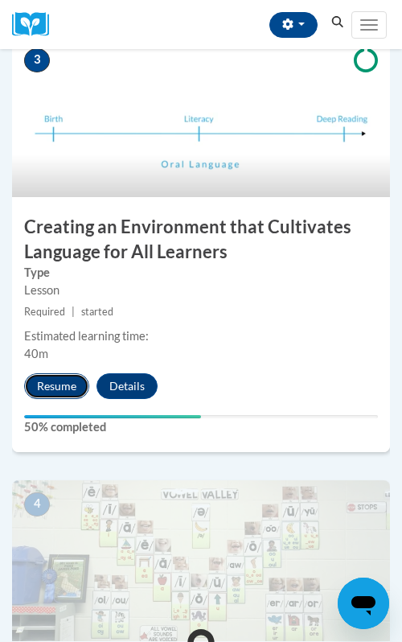
click at [51, 373] on button "Resume" at bounding box center [56, 386] width 65 height 26
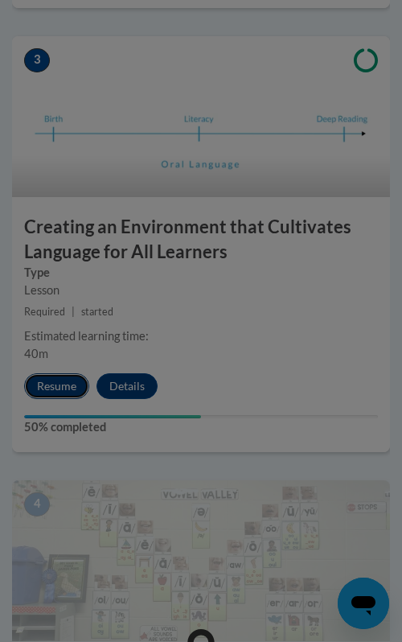
scroll to position [0, 0]
